Goal: Information Seeking & Learning: Compare options

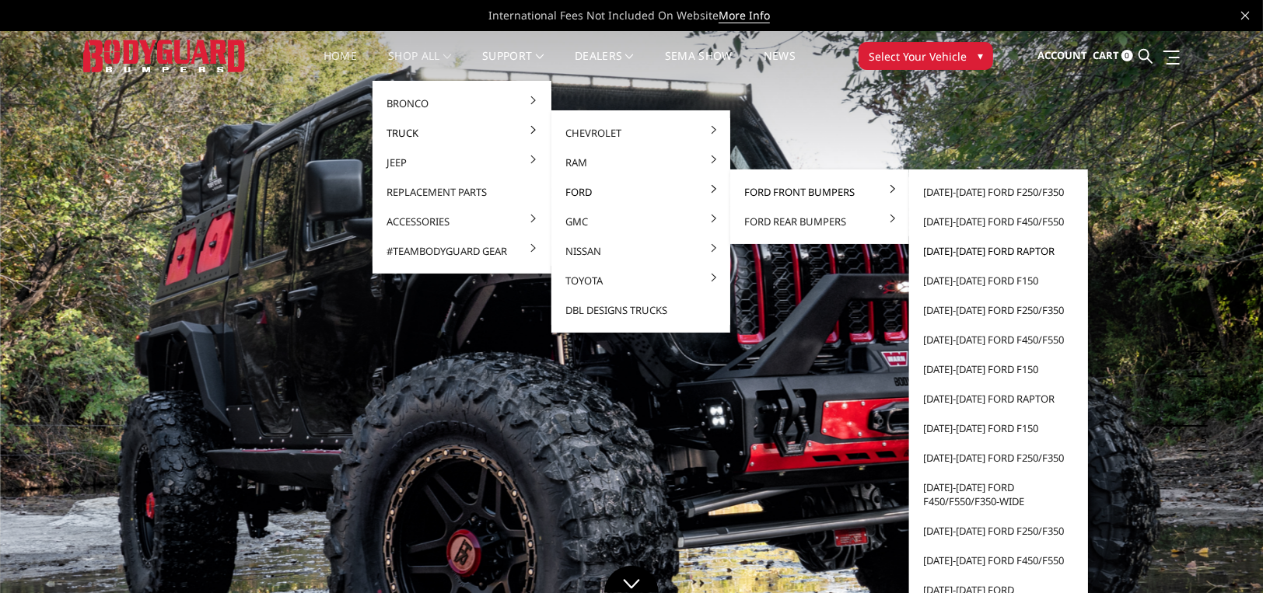
click at [1016, 250] on link "[DATE]-[DATE] Ford Raptor" at bounding box center [998, 251] width 166 height 30
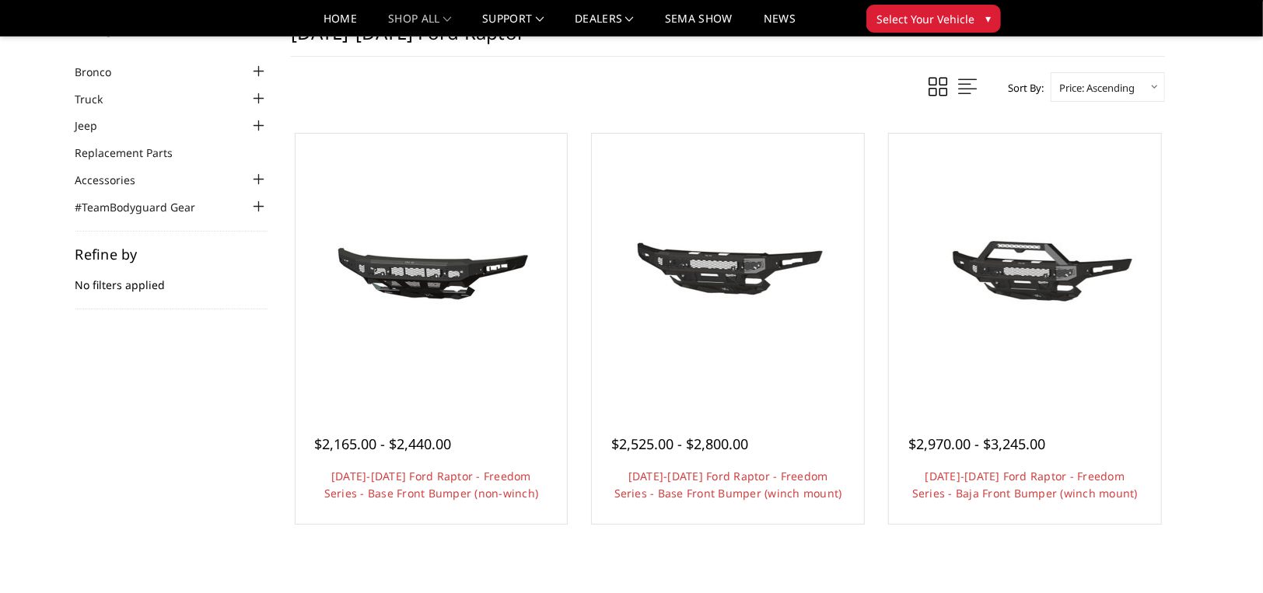
scroll to position [77, 0]
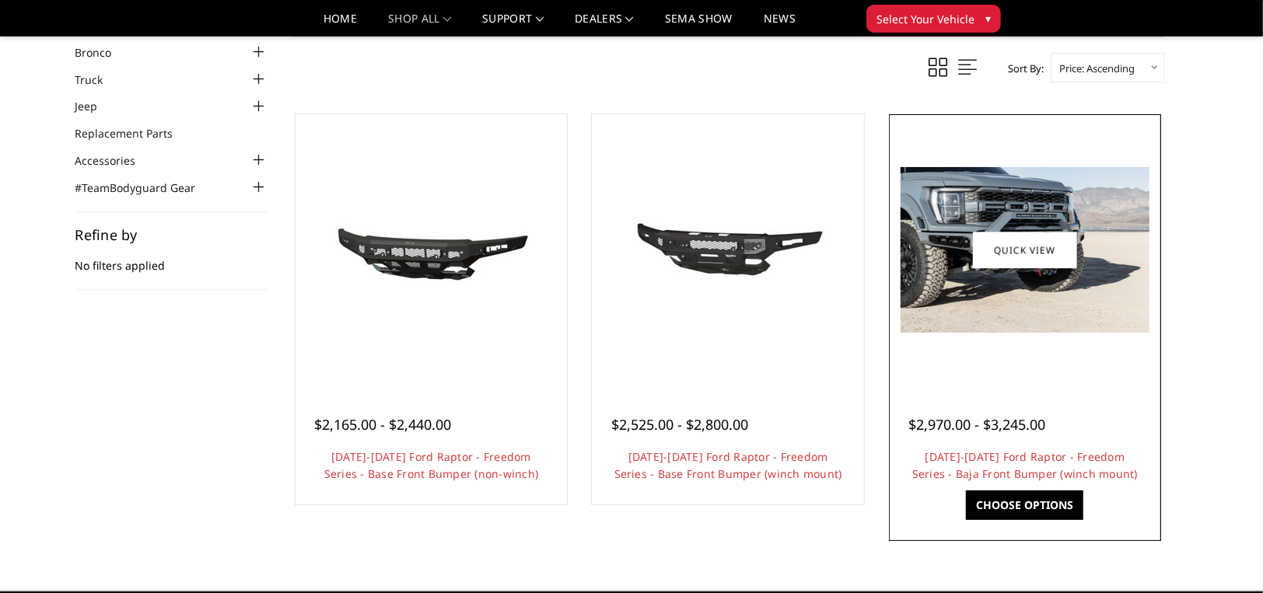
click at [1065, 283] on img at bounding box center [1024, 250] width 249 height 166
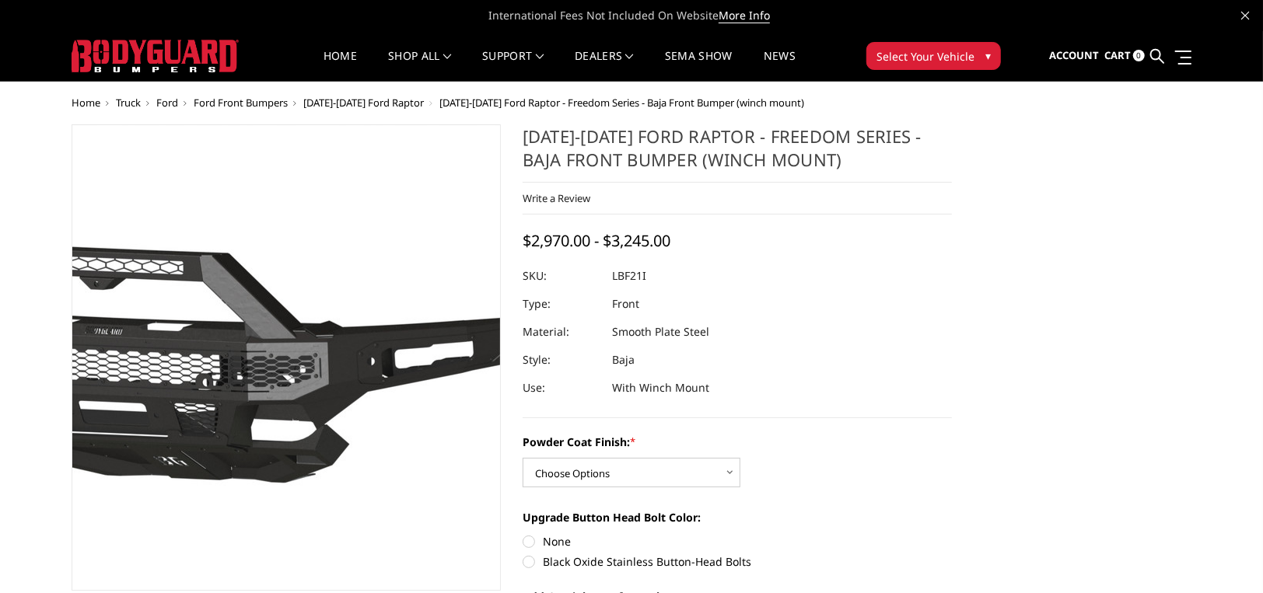
click at [411, 255] on img at bounding box center [121, 358] width 995 height 466
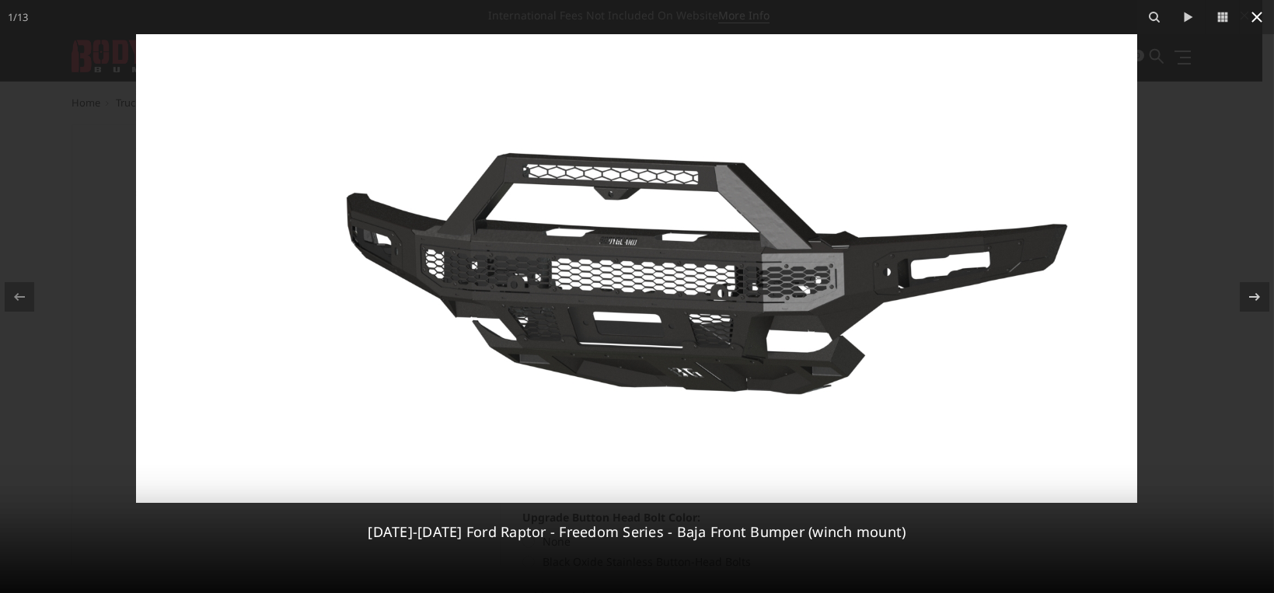
click at [1261, 15] on icon at bounding box center [1257, 17] width 19 height 19
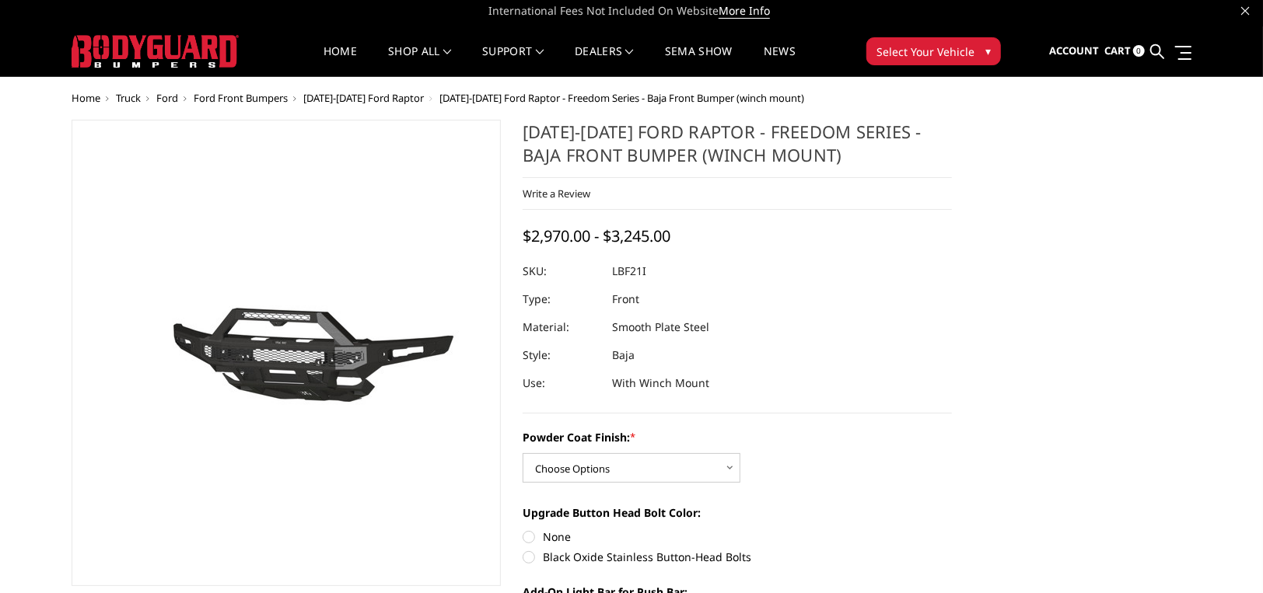
scroll to position [233, 0]
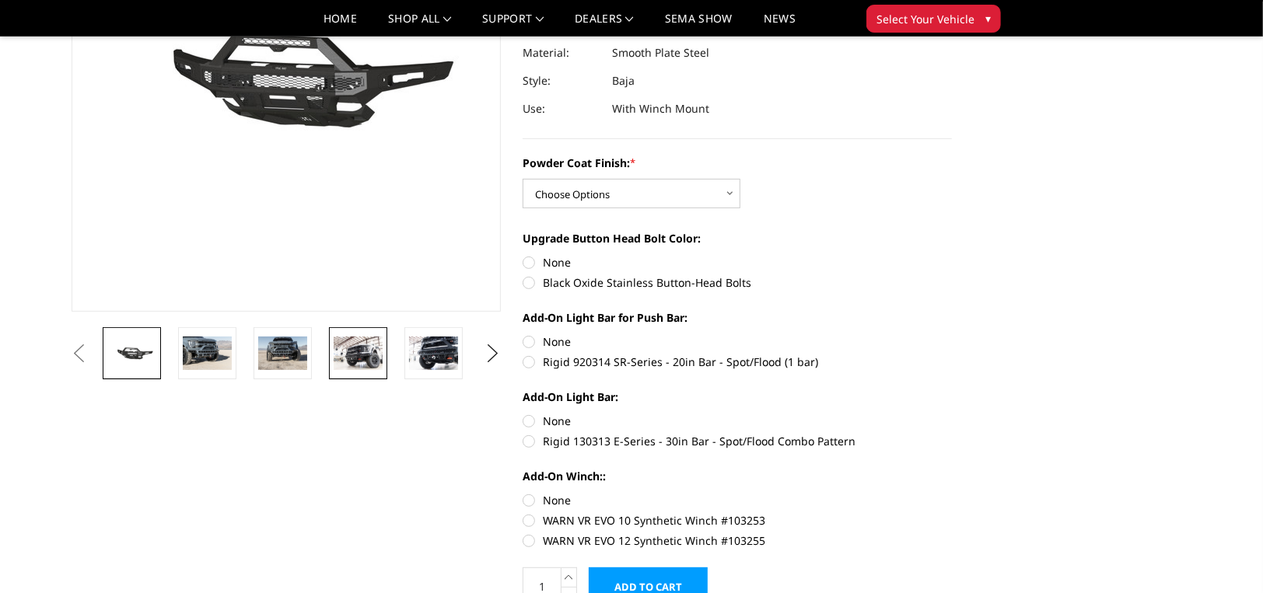
click at [353, 356] on img at bounding box center [358, 353] width 49 height 33
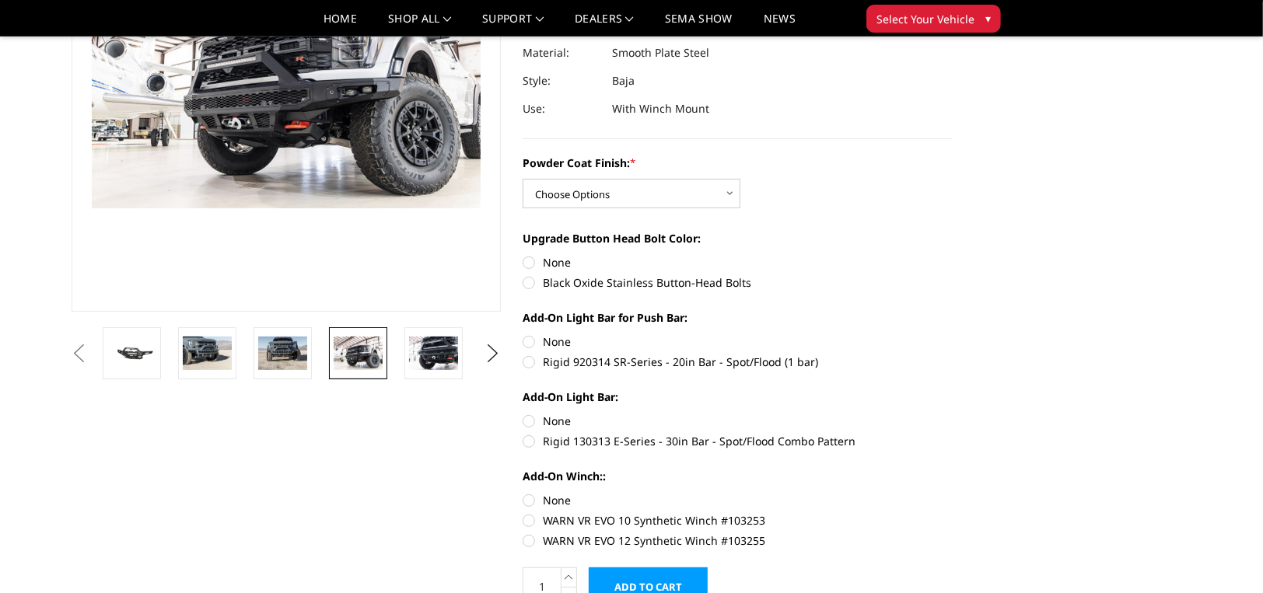
scroll to position [194, 0]
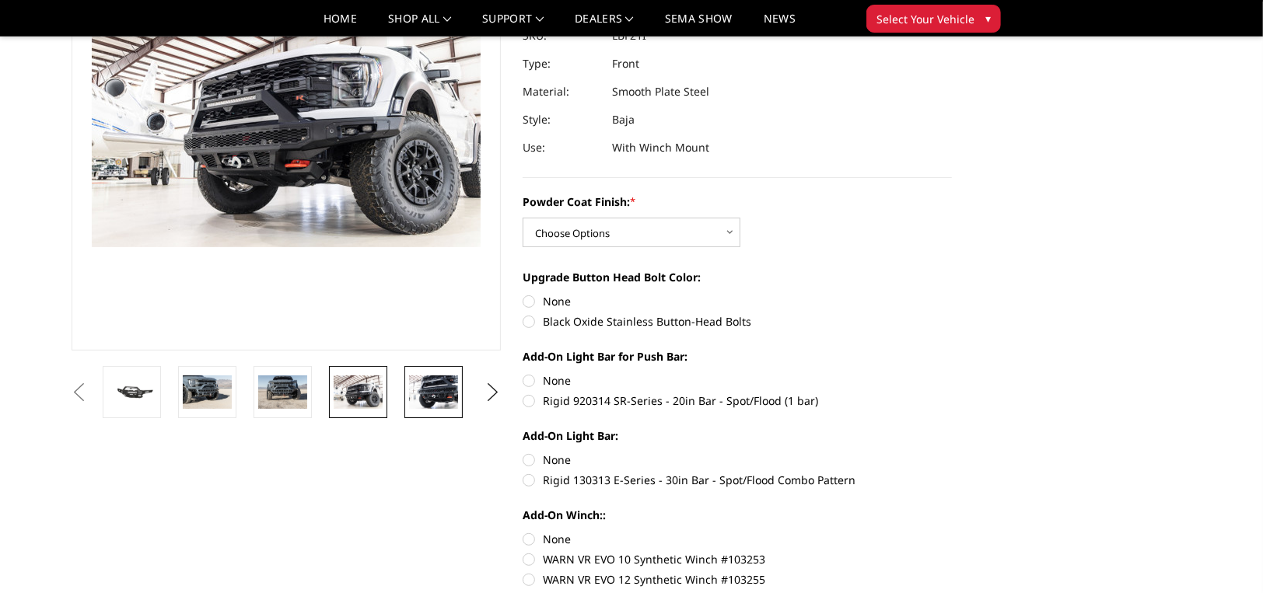
click at [438, 397] on img at bounding box center [433, 392] width 49 height 33
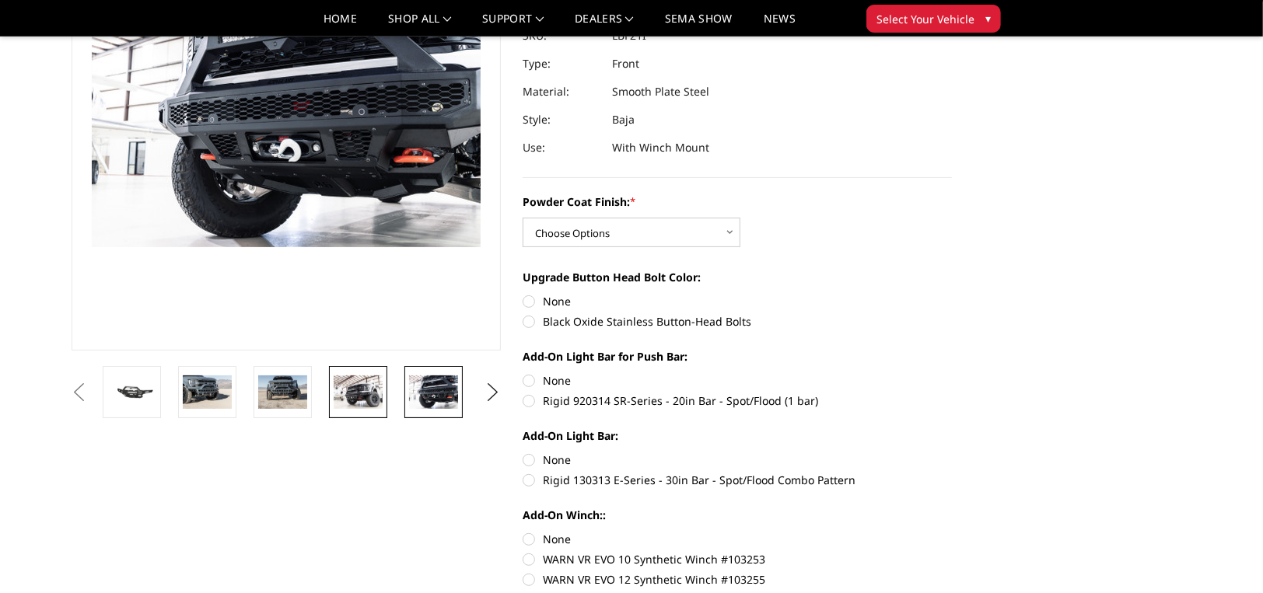
click at [376, 396] on img at bounding box center [358, 392] width 49 height 33
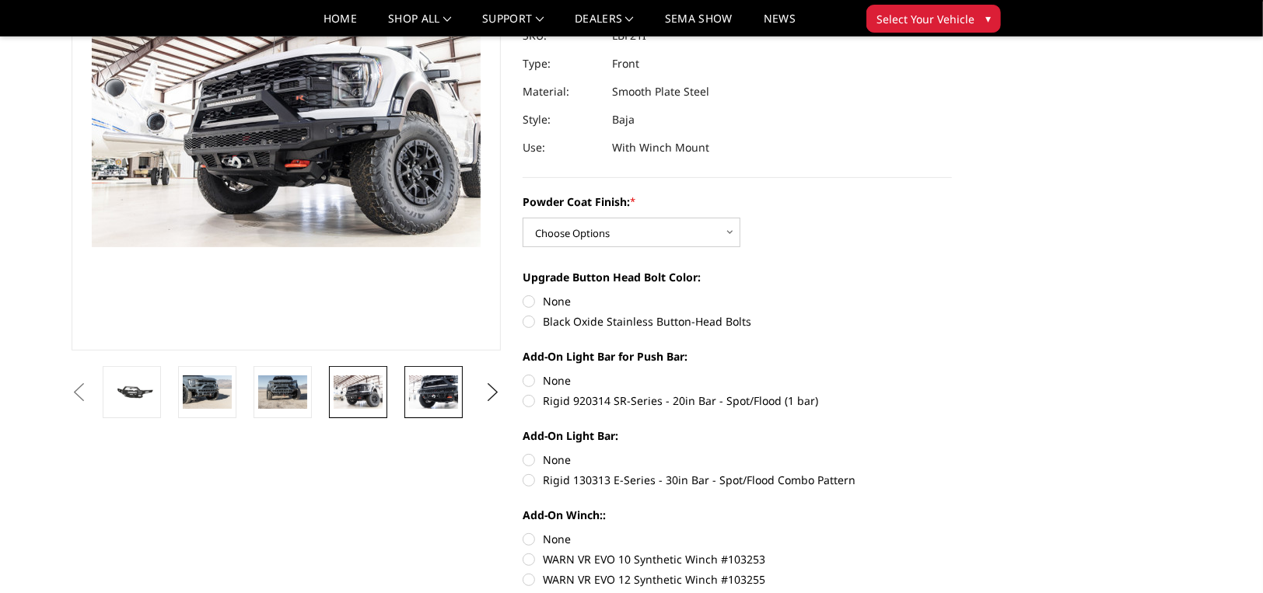
click at [428, 396] on img at bounding box center [433, 392] width 49 height 33
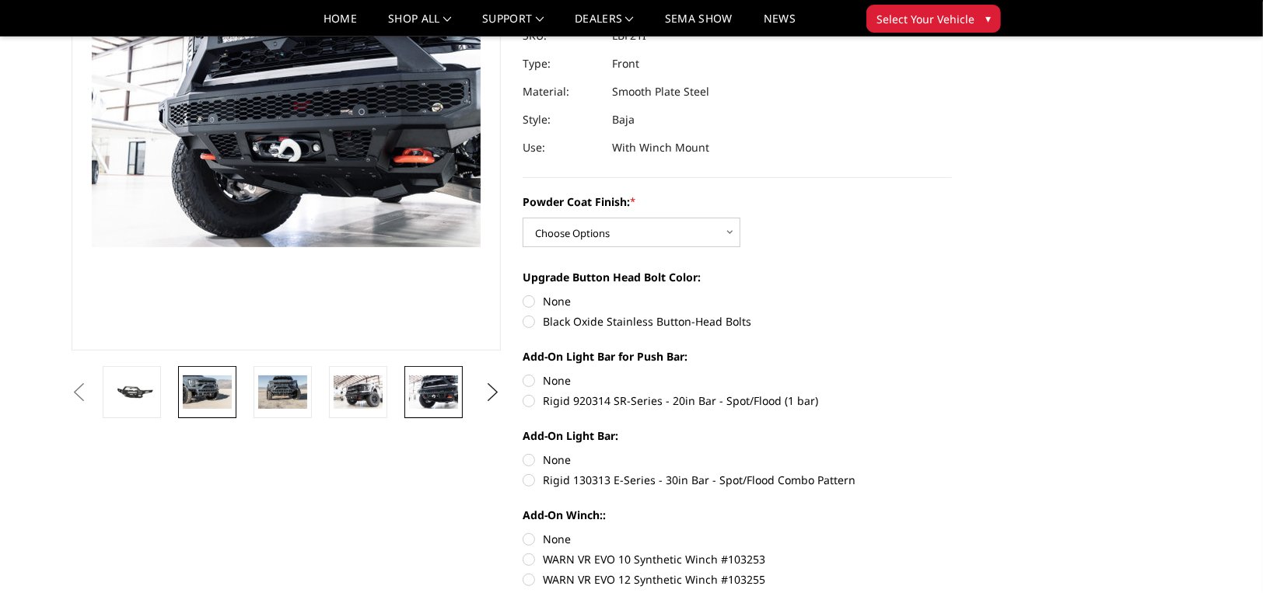
click at [188, 392] on img at bounding box center [207, 392] width 49 height 33
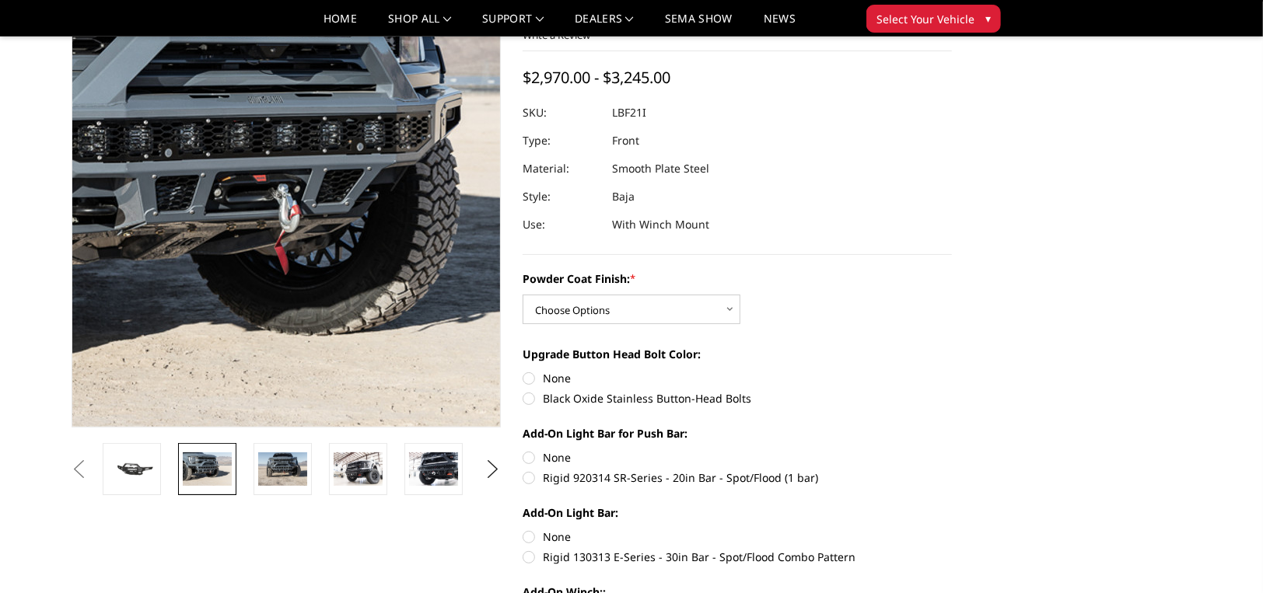
scroll to position [38, 0]
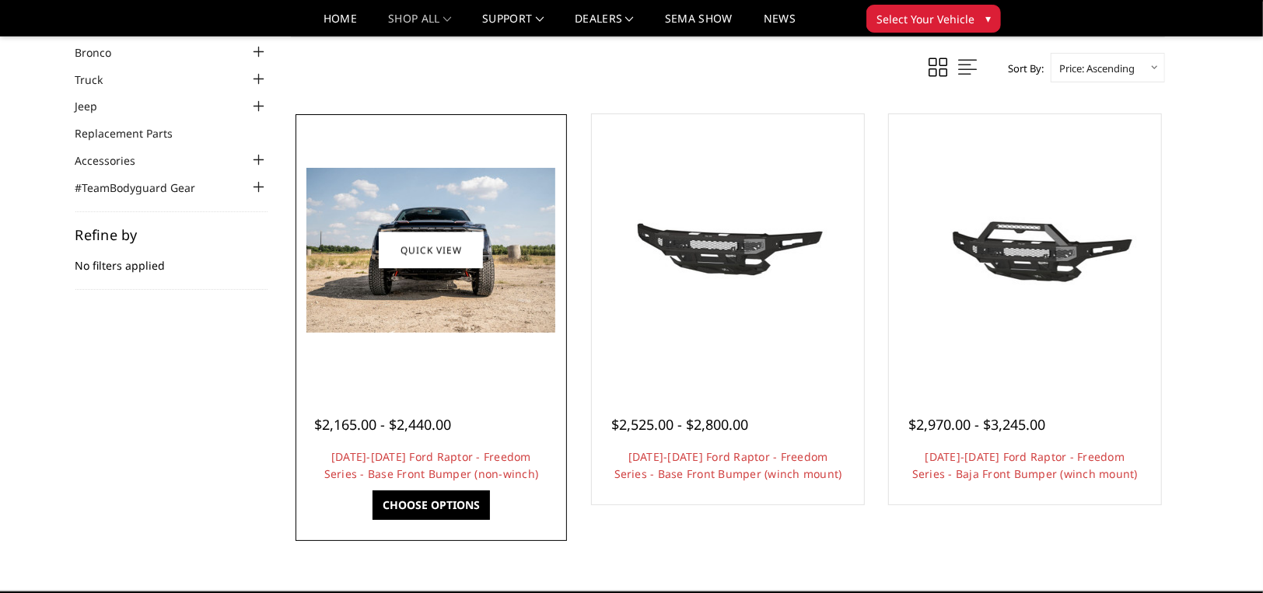
click at [463, 298] on img at bounding box center [430, 250] width 249 height 165
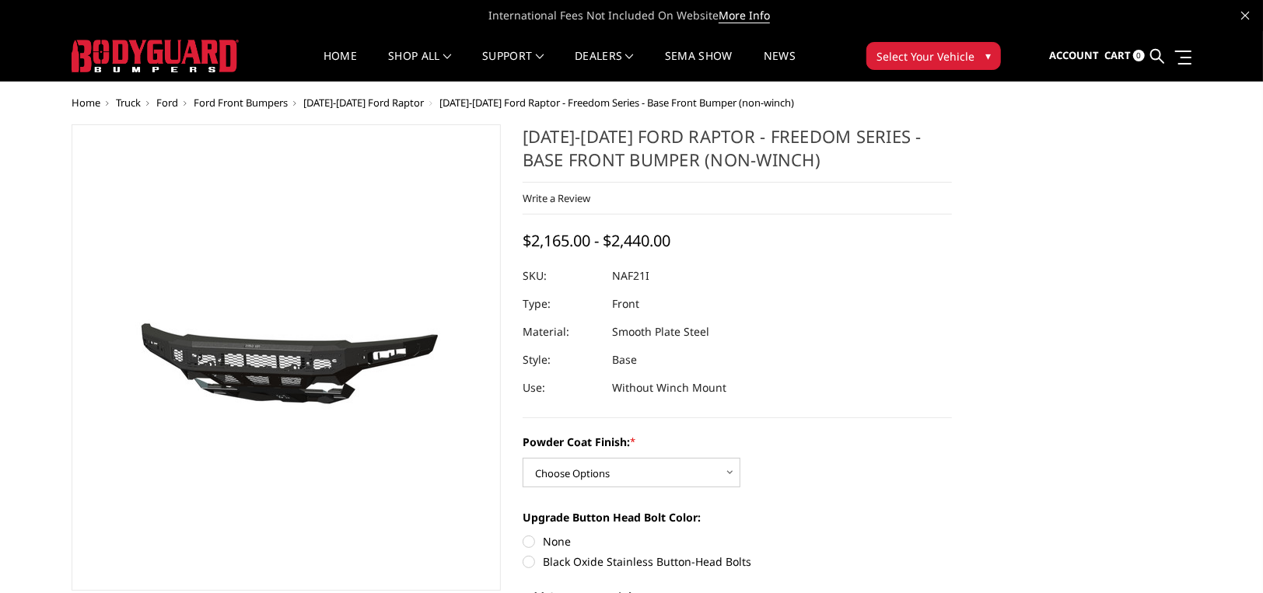
click at [381, 358] on img at bounding box center [161, 359] width 995 height 466
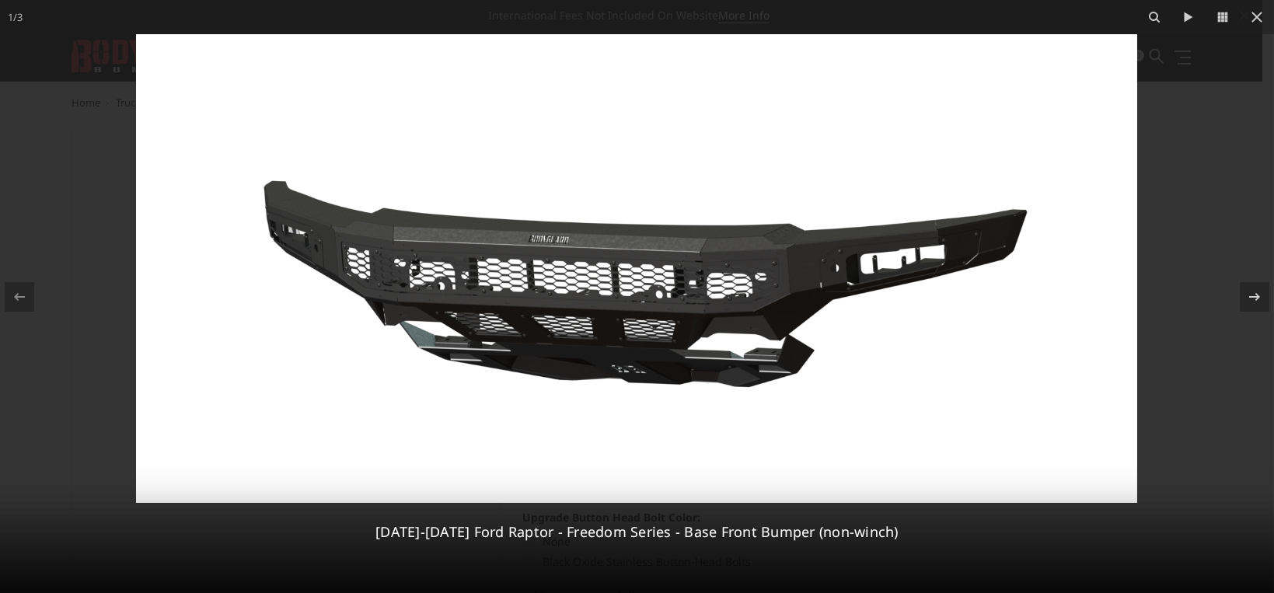
click at [1257, 18] on div "1 / [PHONE_NUMBER][DATE][DATE] Ford Raptor - Freedom Series - Base Front Bumper…" at bounding box center [637, 296] width 1274 height 593
click at [1257, 18] on icon at bounding box center [1257, 17] width 11 height 11
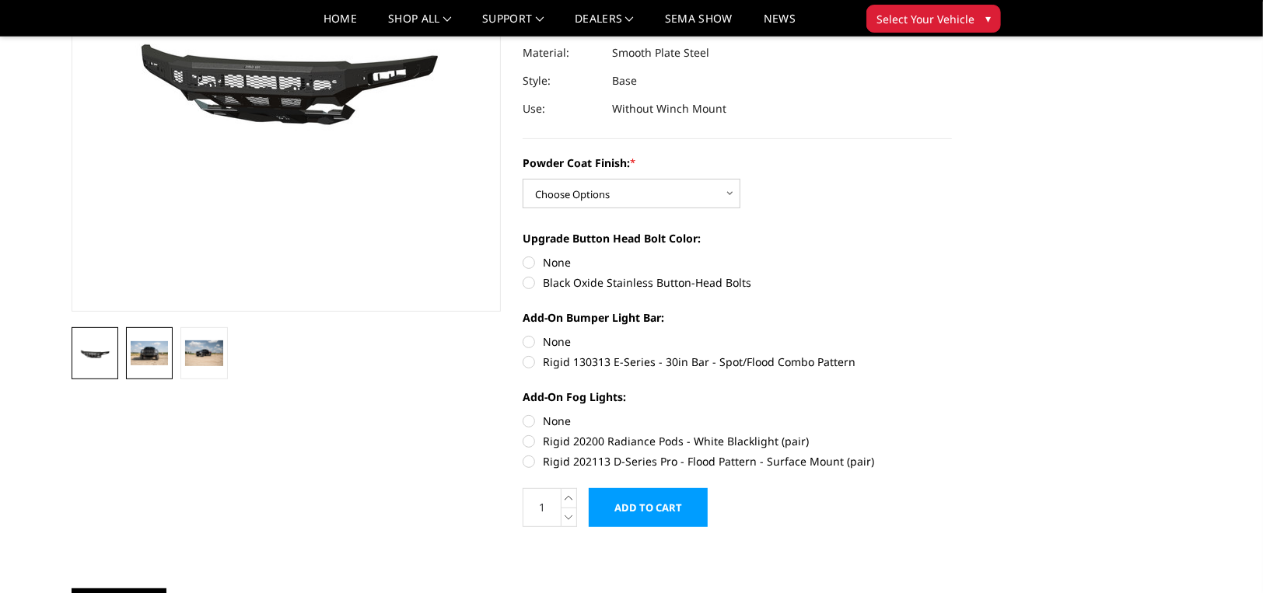
click at [145, 356] on img at bounding box center [149, 353] width 37 height 25
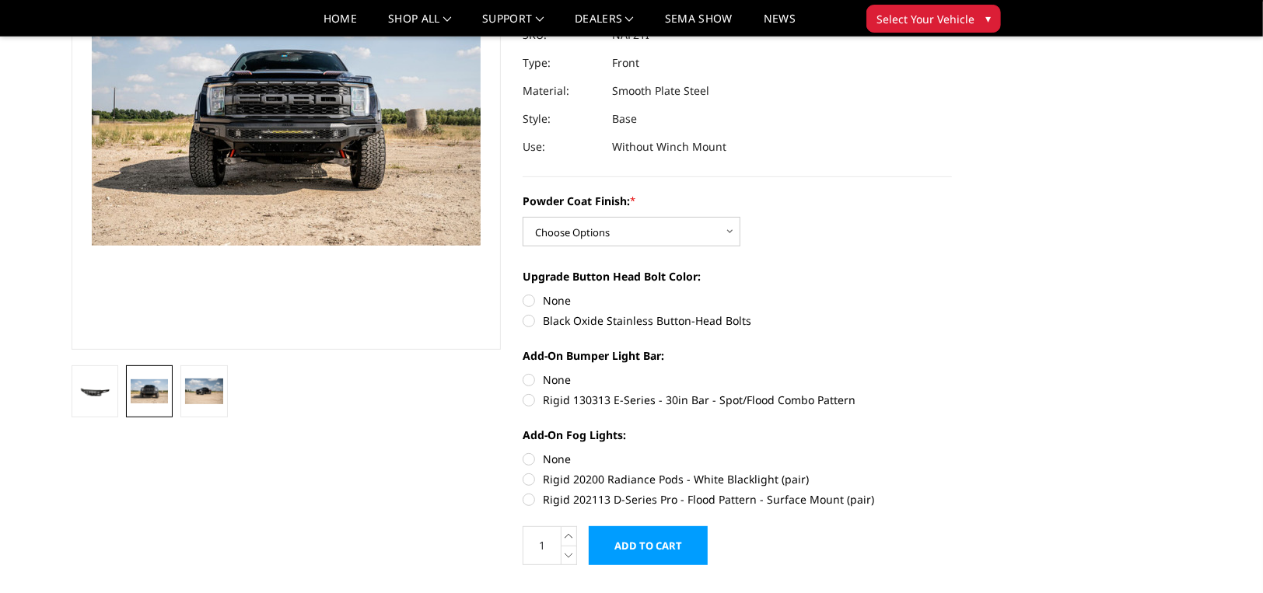
scroll to position [117, 0]
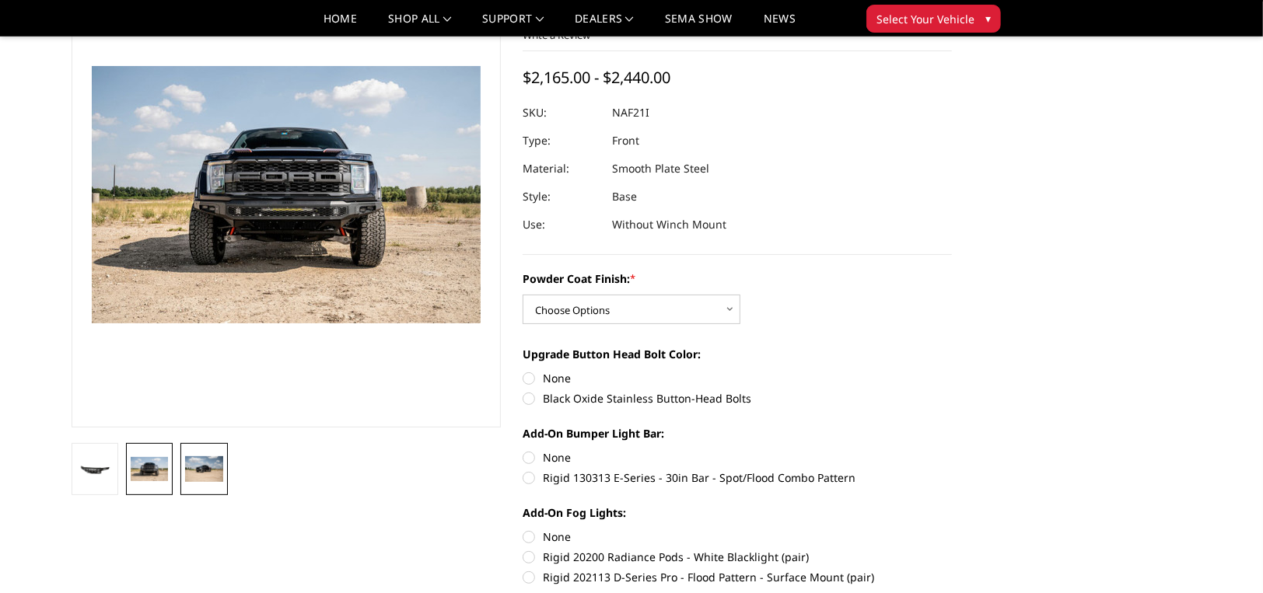
click at [208, 470] on img at bounding box center [203, 468] width 37 height 25
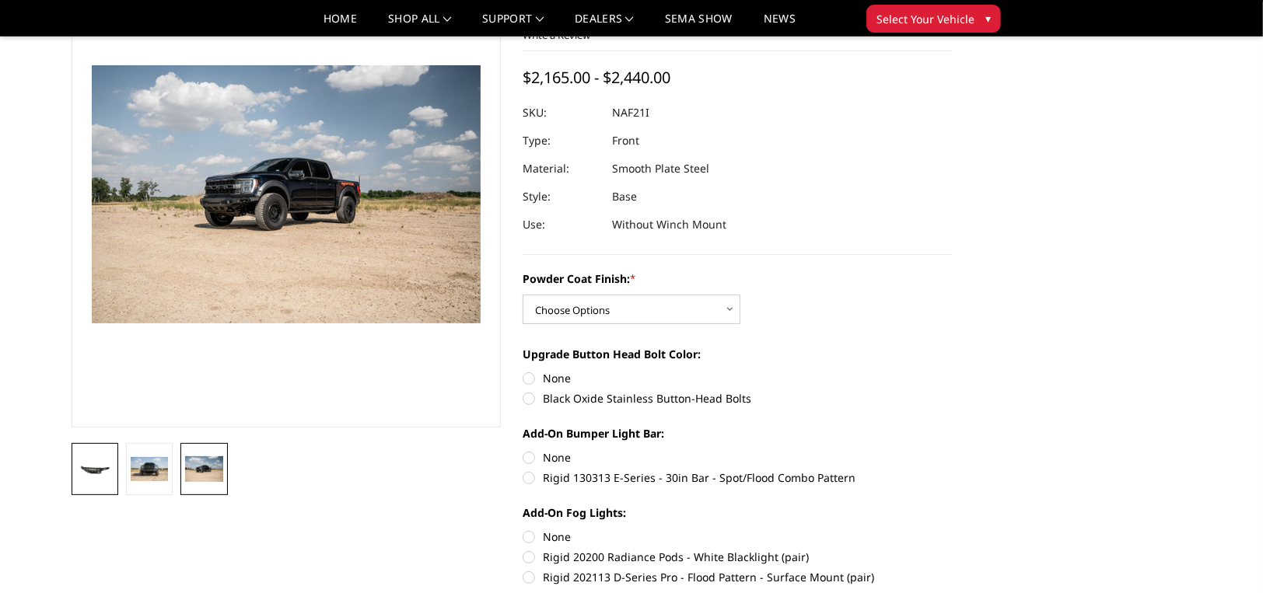
click at [100, 476] on img at bounding box center [94, 470] width 37 height 18
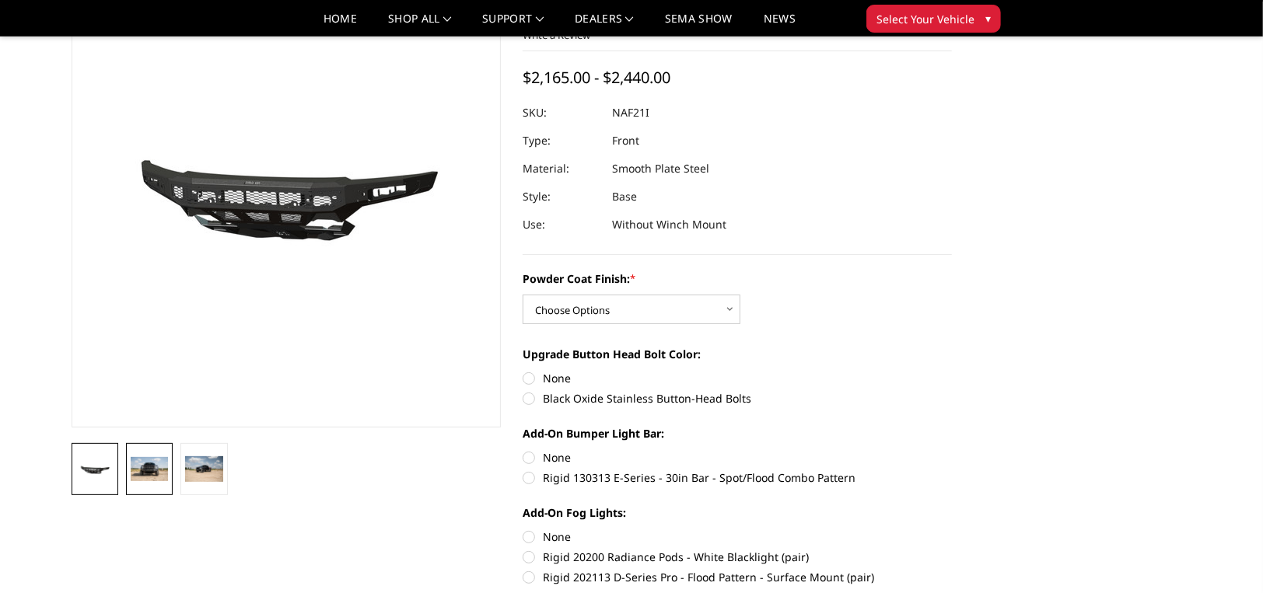
click at [135, 473] on img at bounding box center [149, 469] width 37 height 25
